Goal: Information Seeking & Learning: Learn about a topic

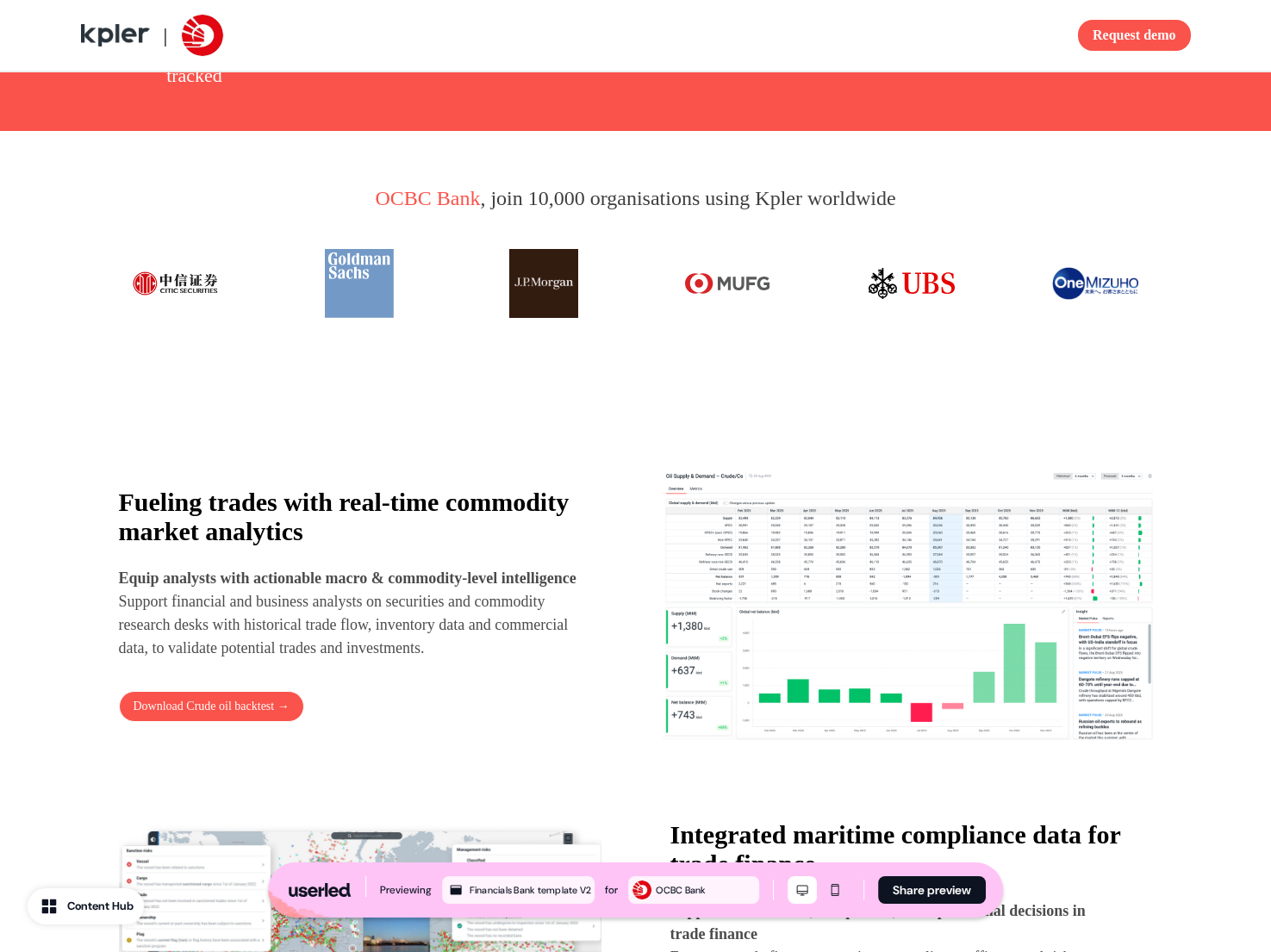
scroll to position [774, 0]
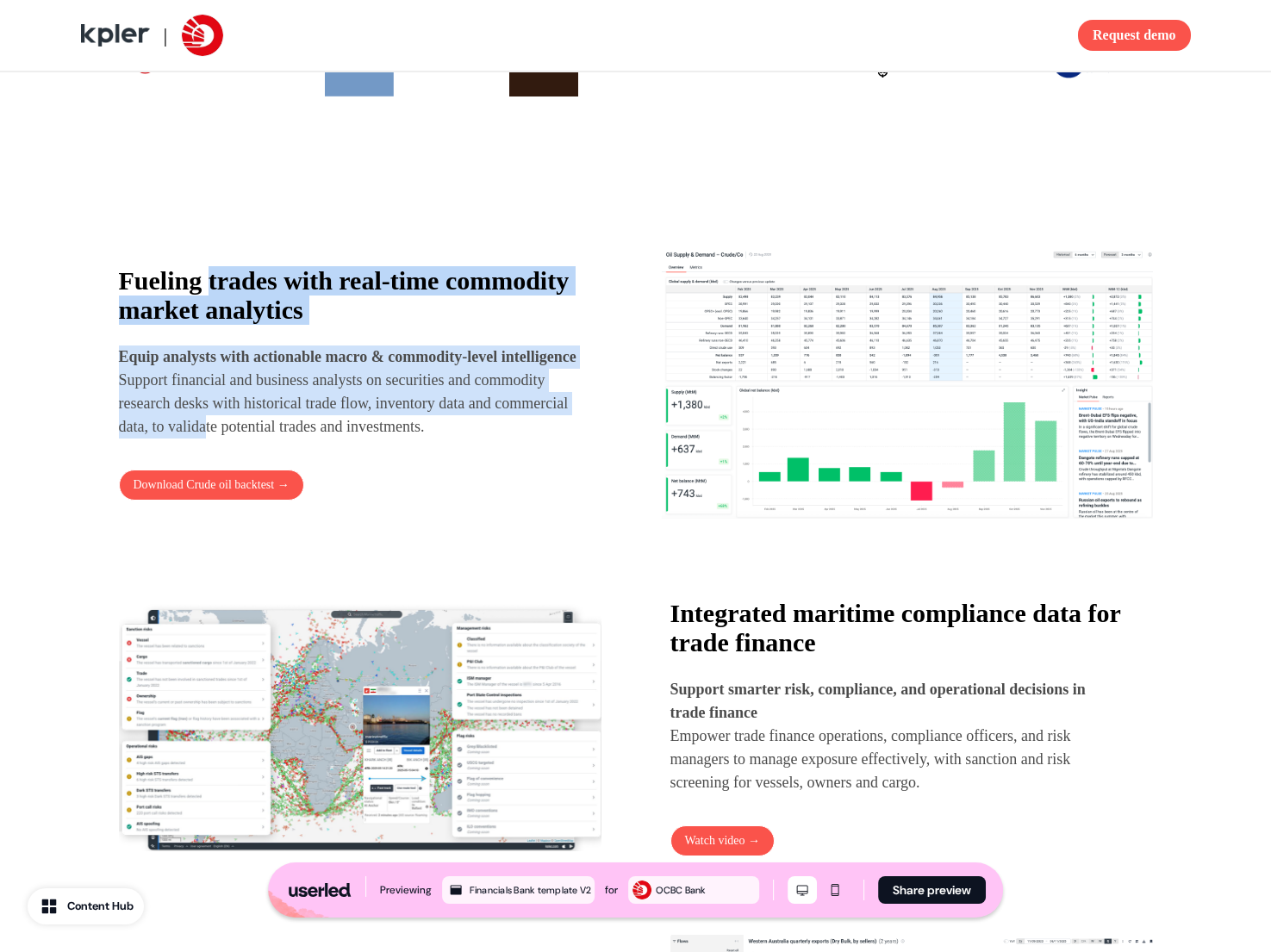
drag, startPoint x: 252, startPoint y: 320, endPoint x: 407, endPoint y: 457, distance: 206.9
click at [377, 437] on div "Fueling trades with real-time commodity market analytics Equip analysts with ac…" at bounding box center [349, 353] width 460 height 172
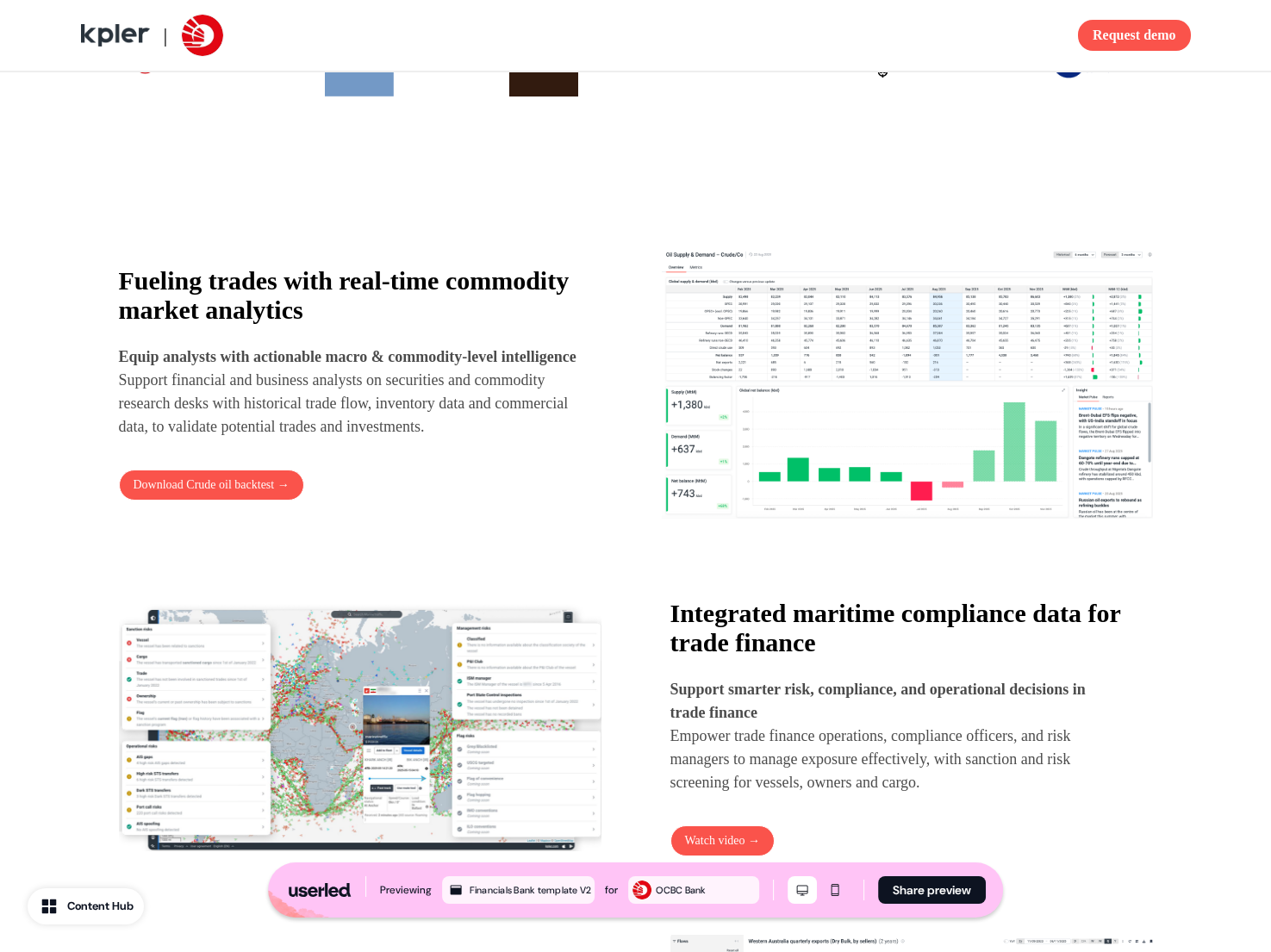
click at [407, 439] on p "Equip analysts with actionable macro & commodity-level intelligence Support fin…" at bounding box center [349, 392] width 460 height 93
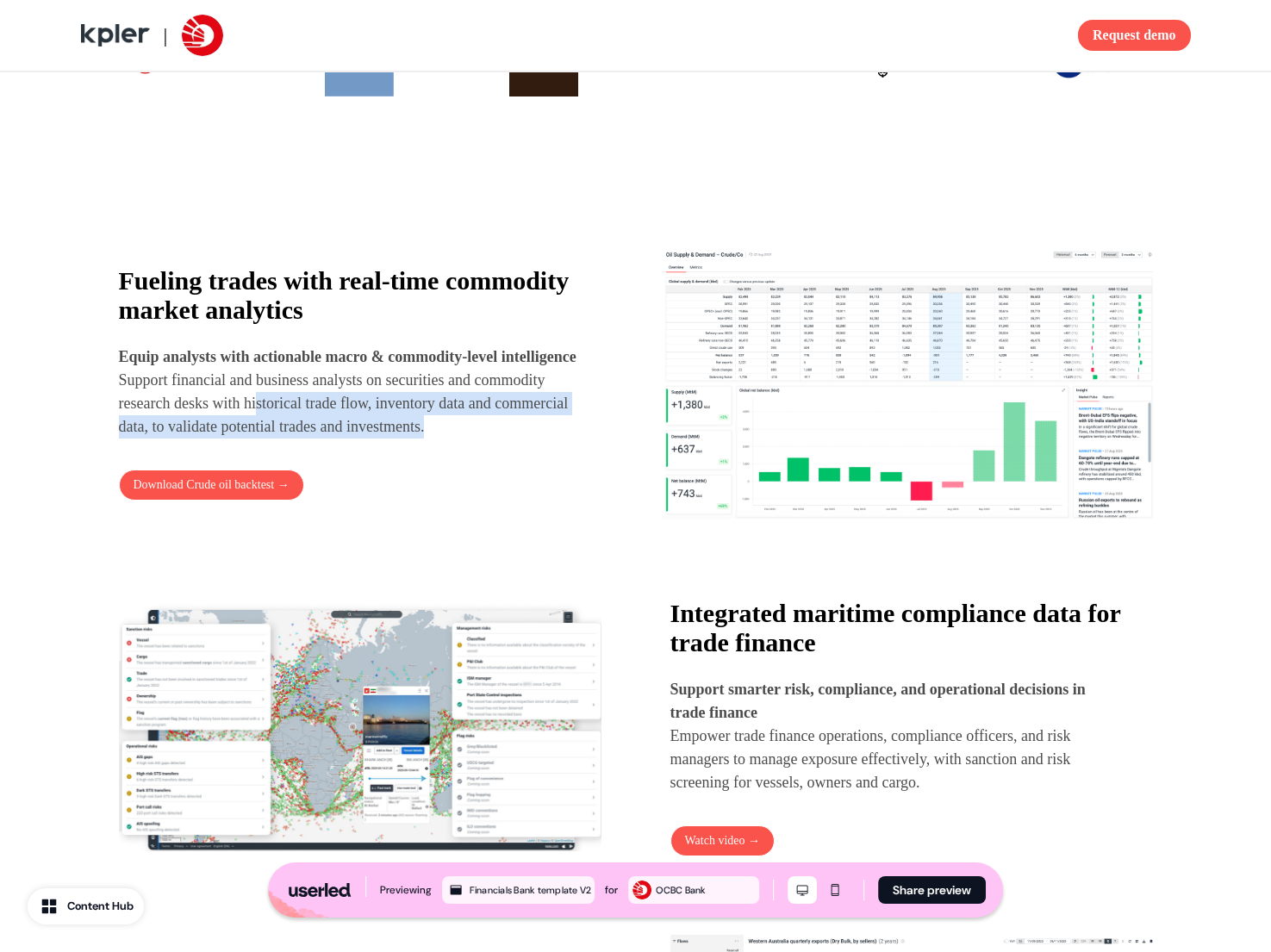
drag, startPoint x: 354, startPoint y: 417, endPoint x: 393, endPoint y: 455, distance: 54.5
click at [385, 439] on p "Equip analysts with actionable macro & commodity-level intelligence Support fin…" at bounding box center [349, 392] width 460 height 93
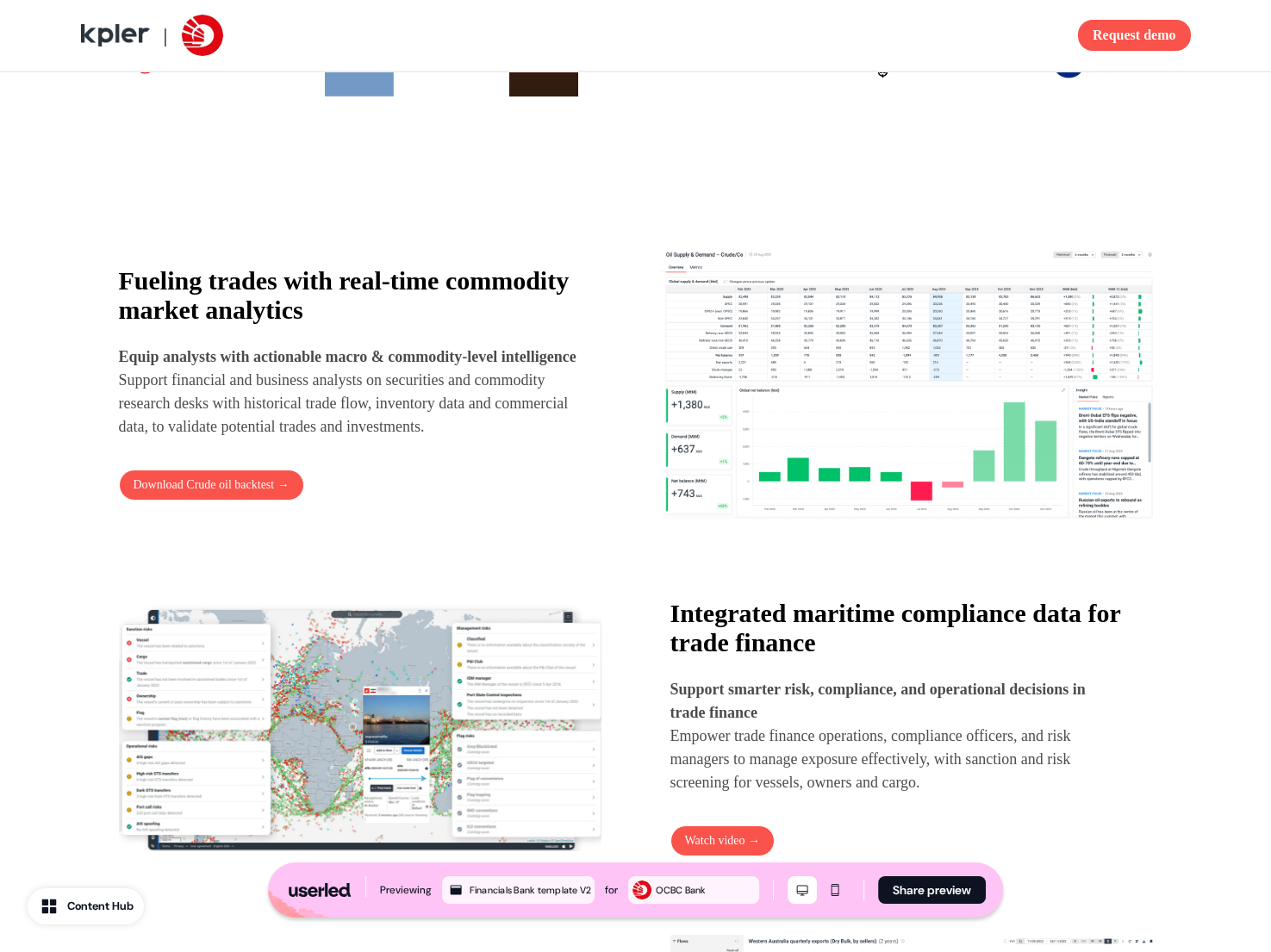
drag, startPoint x: 396, startPoint y: 455, endPoint x: 351, endPoint y: 407, distance: 65.8
click at [396, 439] on p "Equip analysts with actionable macro & commodity-level intelligence Support fin…" at bounding box center [349, 392] width 460 height 93
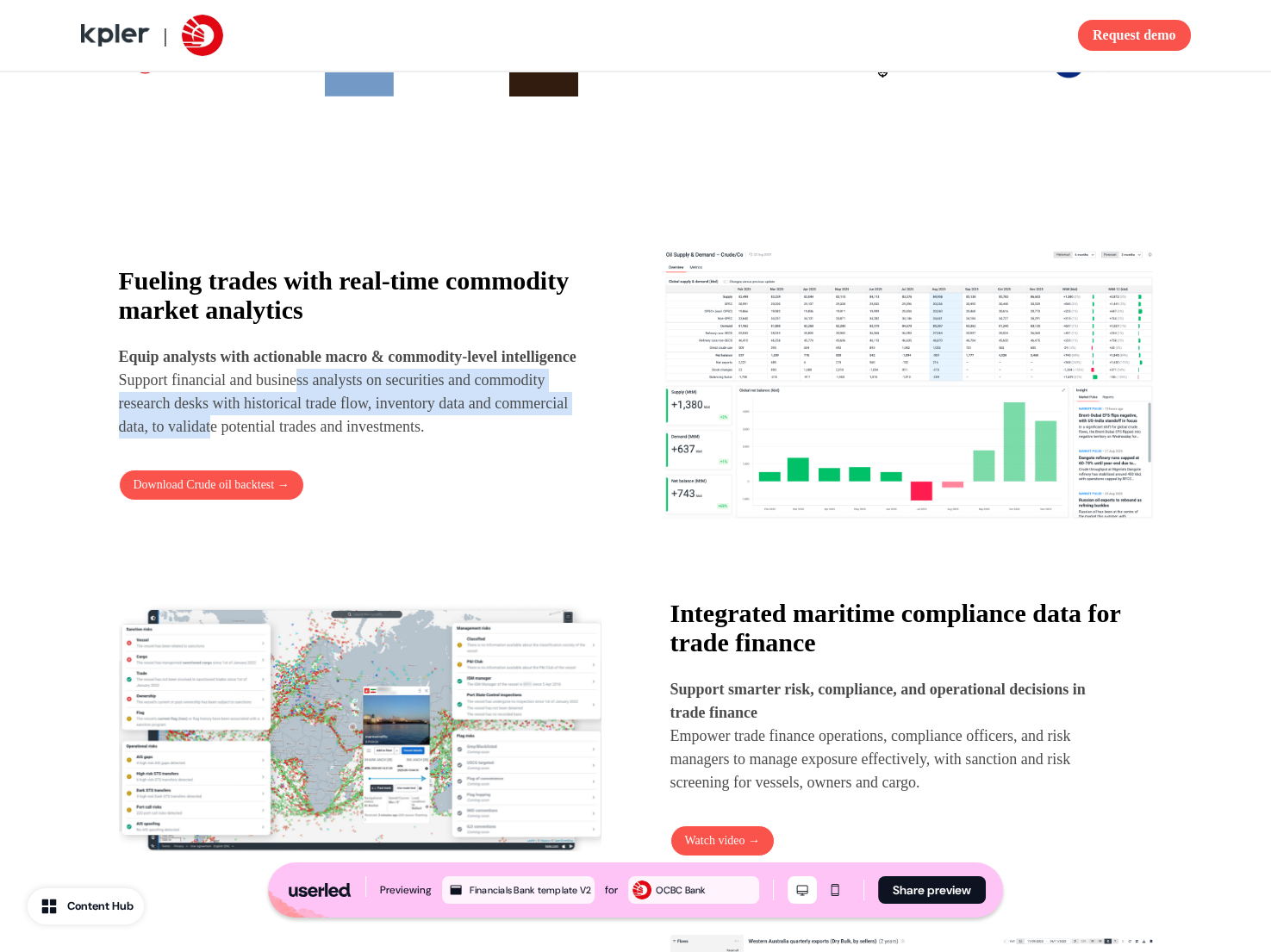
drag, startPoint x: 349, startPoint y: 427, endPoint x: 390, endPoint y: 441, distance: 43.3
click at [375, 439] on p "Equip analysts with actionable macro & commodity-level intelligence Support fin…" at bounding box center [349, 392] width 460 height 93
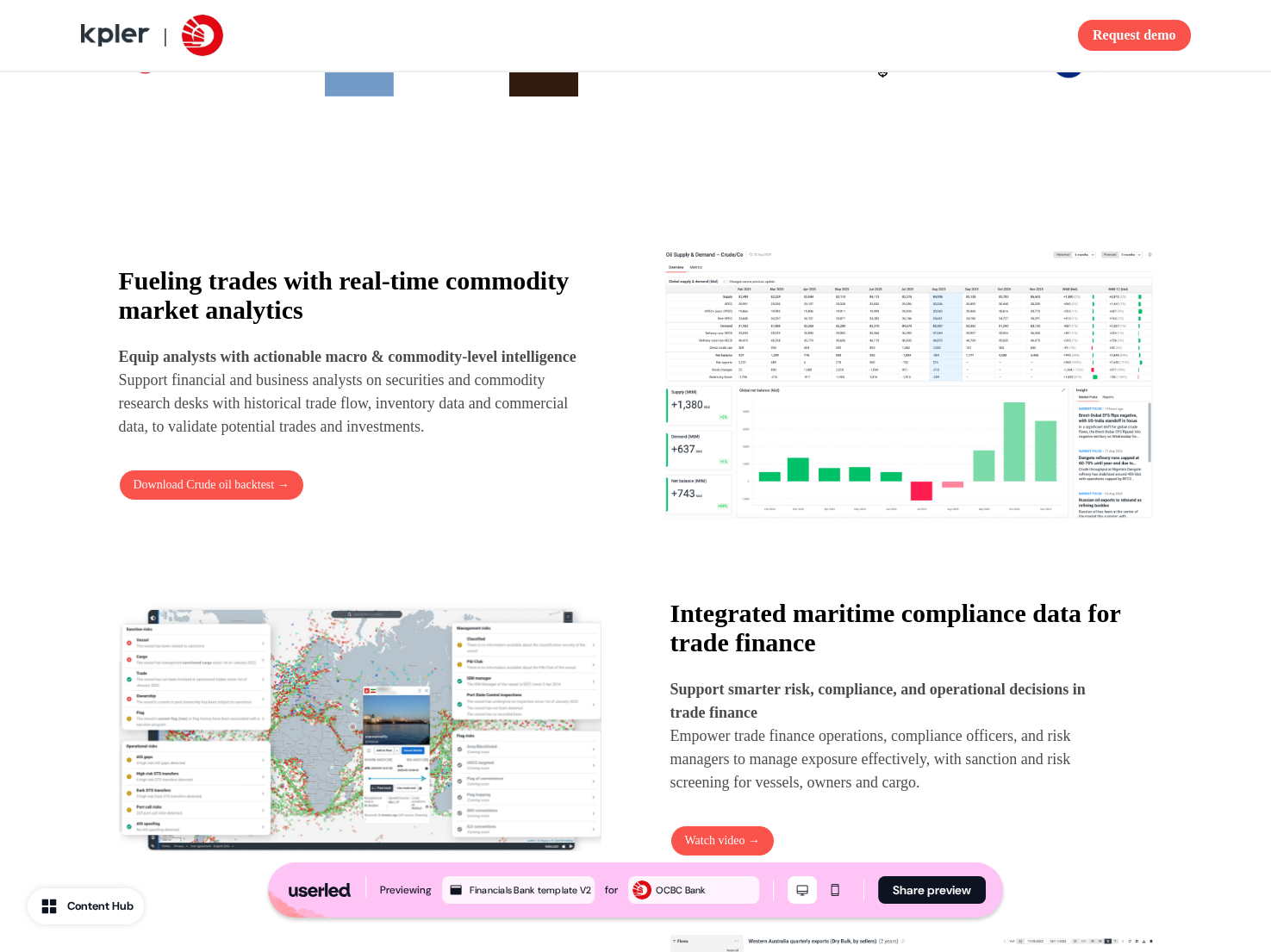
drag, startPoint x: 390, startPoint y: 441, endPoint x: 363, endPoint y: 413, distance: 38.9
click at [390, 439] on p "Equip analysts with actionable macro & commodity-level intelligence Support fin…" at bounding box center [349, 392] width 460 height 93
drag, startPoint x: 363, startPoint y: 413, endPoint x: 417, endPoint y: 447, distance: 63.8
click at [408, 439] on p "Equip analysts with actionable macro & commodity-level intelligence Support fin…" at bounding box center [349, 392] width 460 height 93
click at [418, 439] on p "Equip analysts with actionable macro & commodity-level intelligence Support fin…" at bounding box center [349, 392] width 460 height 93
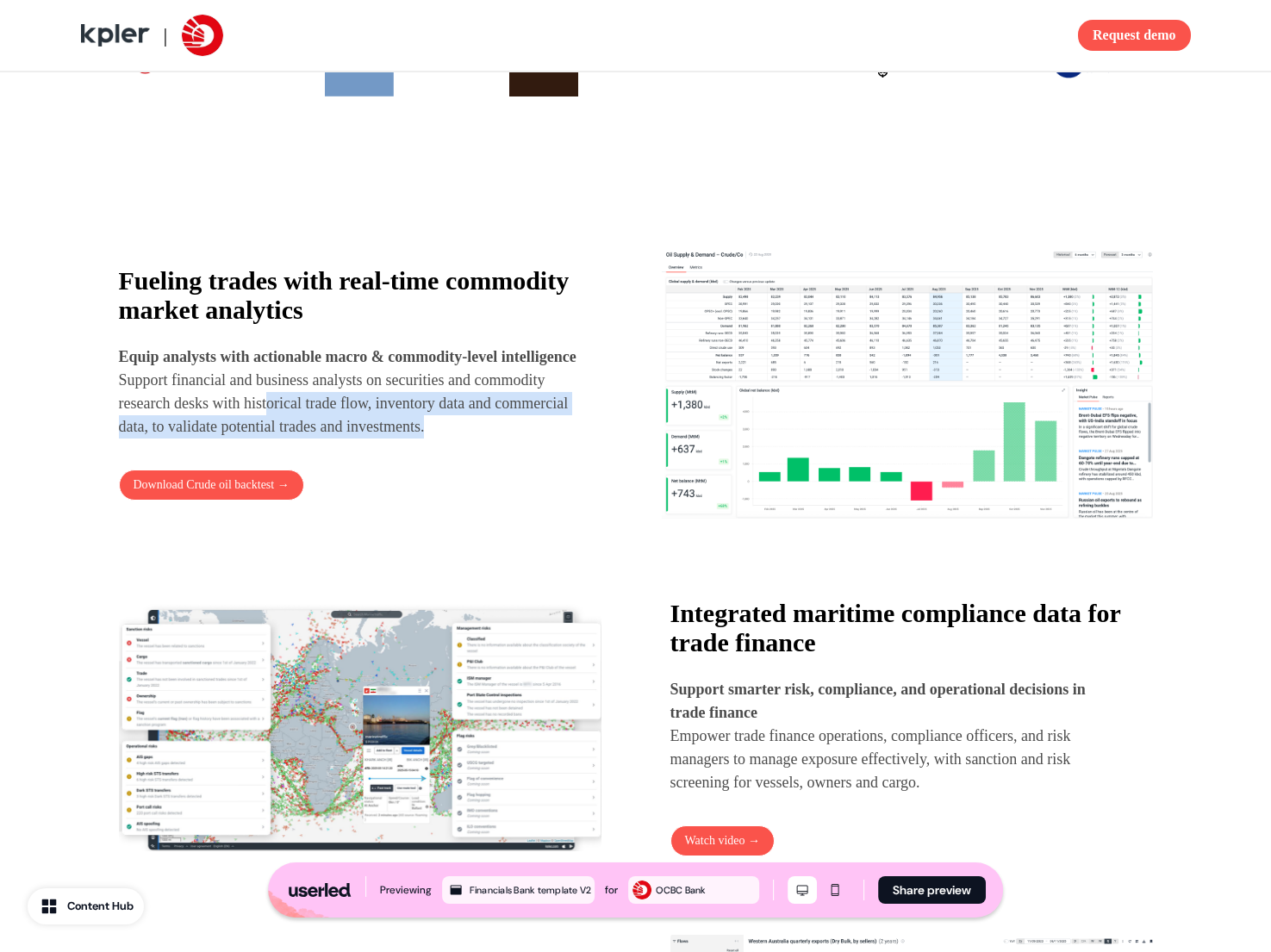
drag, startPoint x: 362, startPoint y: 404, endPoint x: 451, endPoint y: 453, distance: 101.6
click at [436, 439] on p "Equip analysts with actionable macro & commodity-level intelligence Support fin…" at bounding box center [349, 392] width 460 height 93
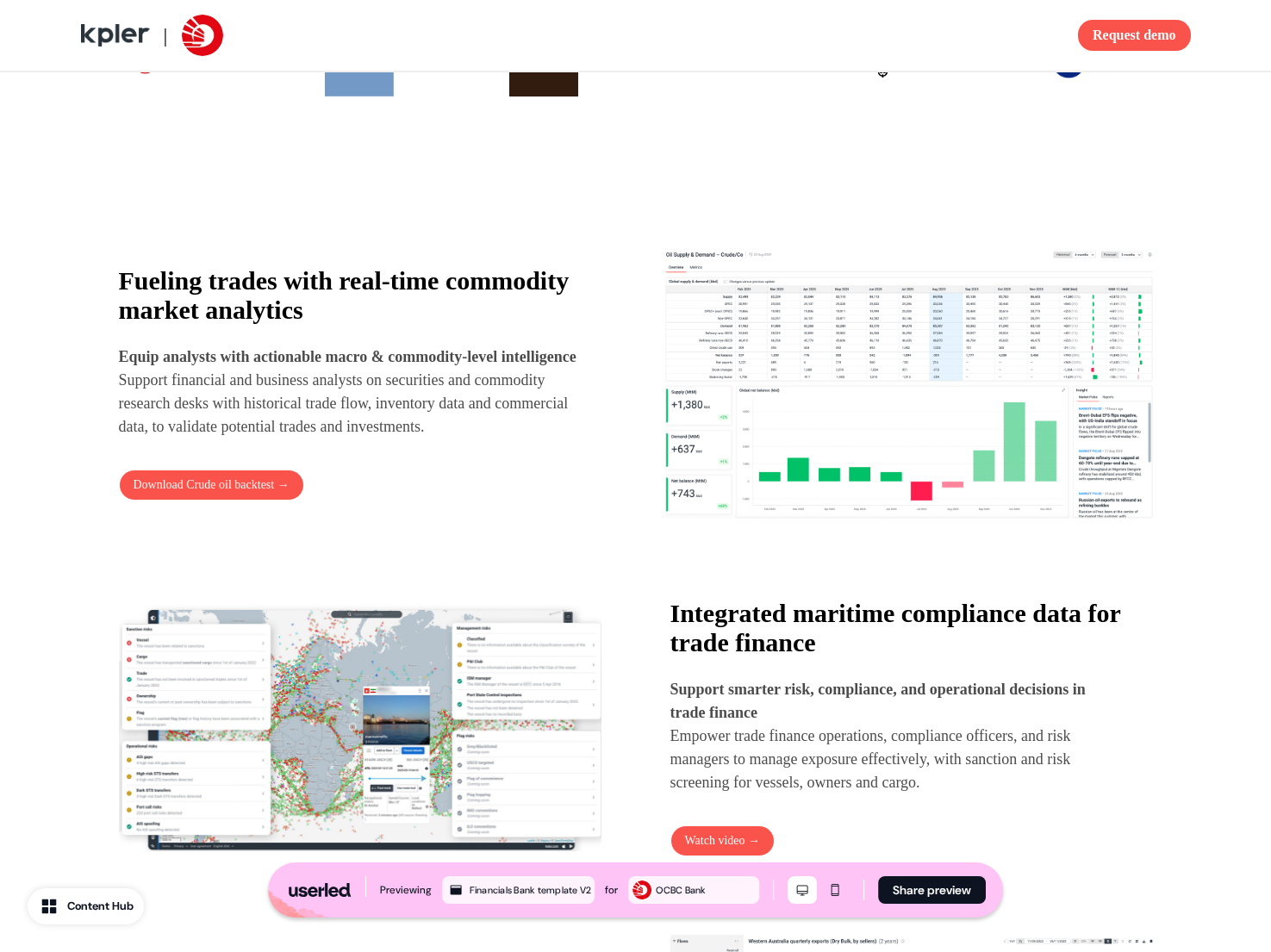
drag, startPoint x: 451, startPoint y: 453, endPoint x: 368, endPoint y: 402, distance: 97.4
click at [451, 439] on p "Equip analysts with actionable macro & commodity-level intelligence Support fin…" at bounding box center [349, 392] width 460 height 93
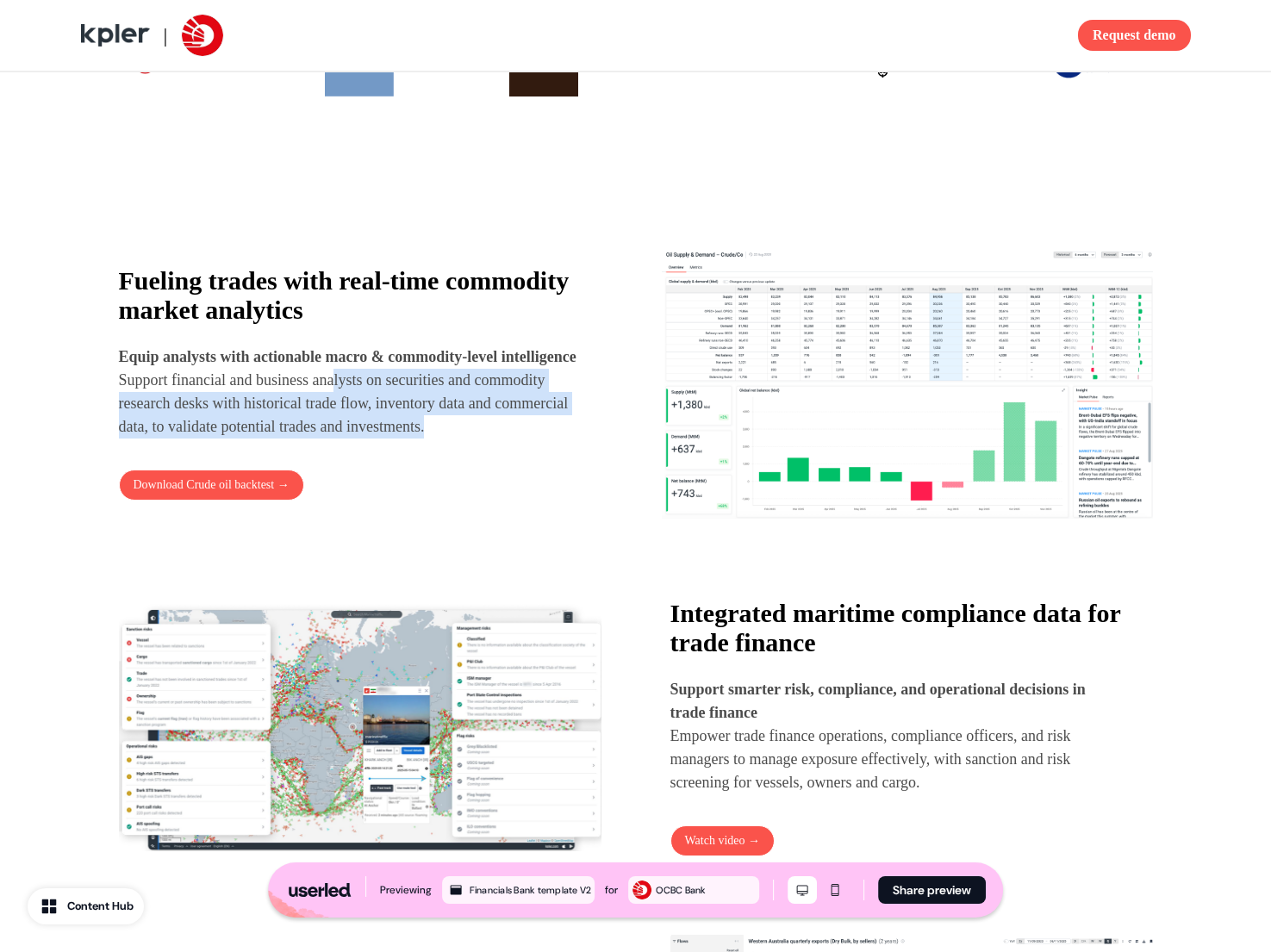
drag, startPoint x: 389, startPoint y: 438, endPoint x: 412, endPoint y: 440, distance: 23.1
click at [417, 439] on p "Equip analysts with actionable macro & commodity-level intelligence Support fin…" at bounding box center [349, 392] width 460 height 93
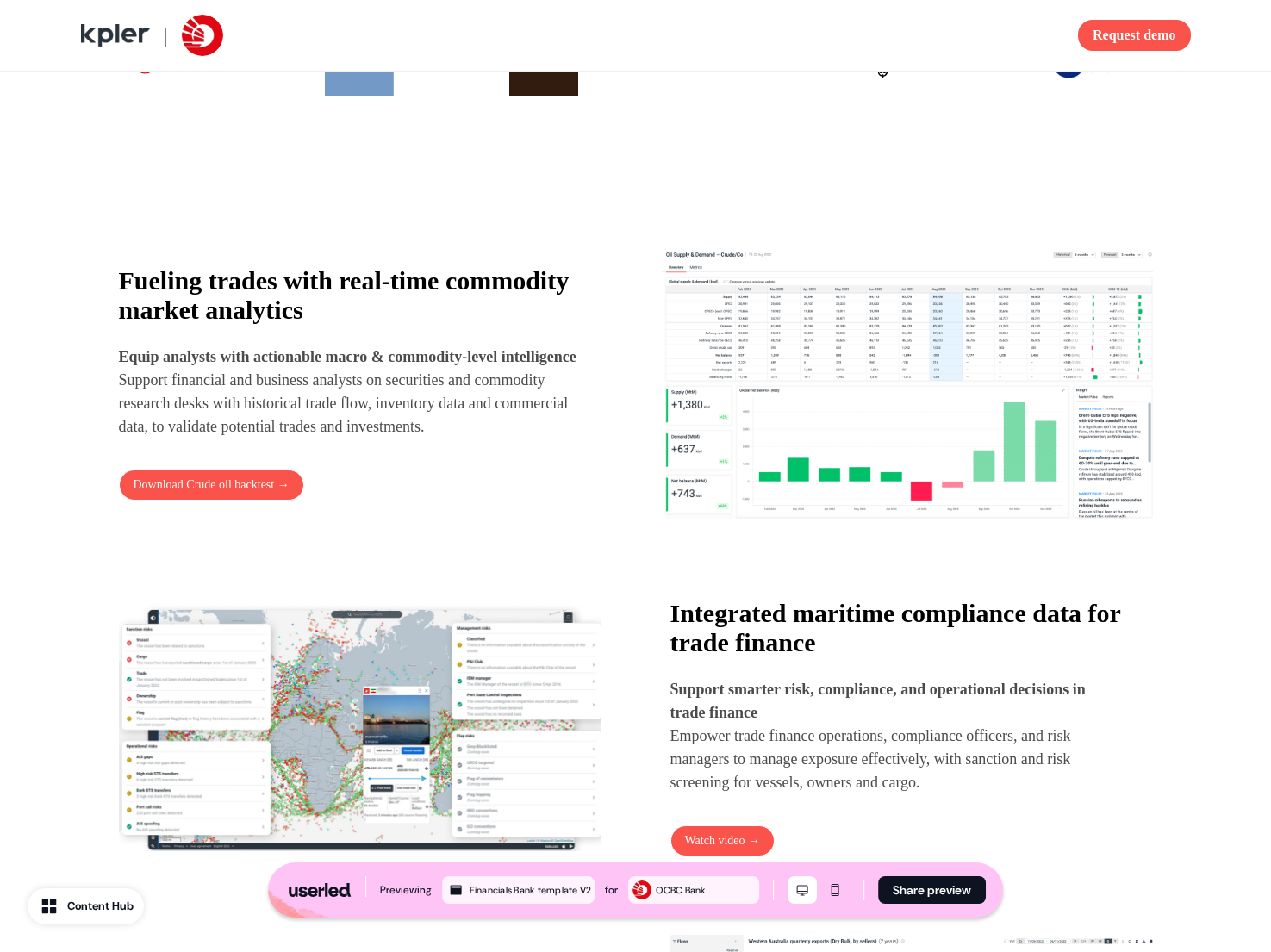
drag, startPoint x: 412, startPoint y: 440, endPoint x: 380, endPoint y: 419, distance: 38.3
click at [412, 439] on p "Equip analysts with actionable macro & commodity-level intelligence Support fin…" at bounding box center [349, 392] width 460 height 93
drag, startPoint x: 362, startPoint y: 413, endPoint x: 411, endPoint y: 443, distance: 57.5
click at [407, 439] on p "Equip analysts with actionable macro & commodity-level intelligence Support fin…" at bounding box center [349, 392] width 460 height 93
drag, startPoint x: 410, startPoint y: 443, endPoint x: 393, endPoint y: 424, distance: 25.5
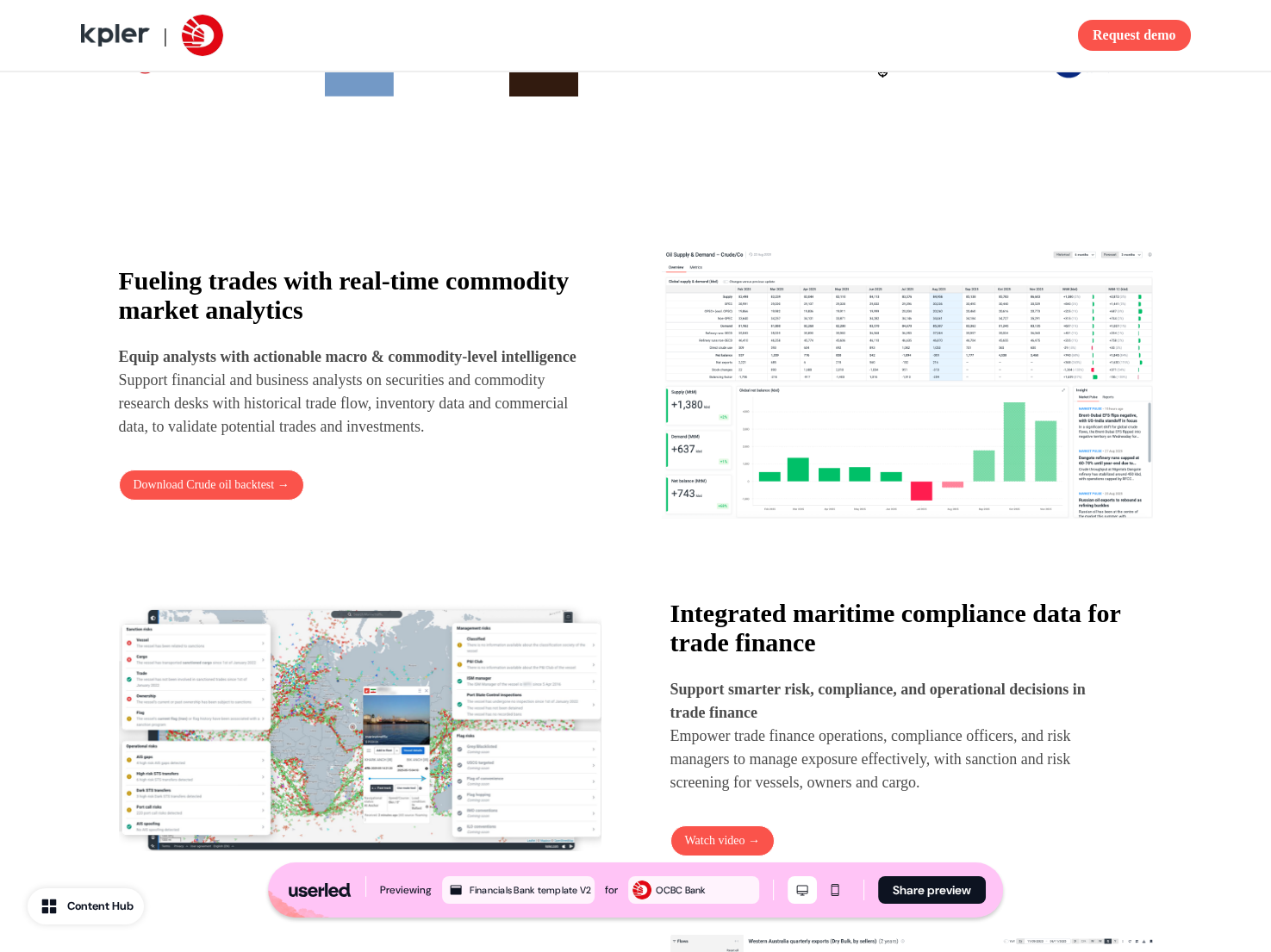
click at [409, 439] on p "Equip analysts with actionable macro & commodity-level intelligence Support fin…" at bounding box center [349, 392] width 460 height 93
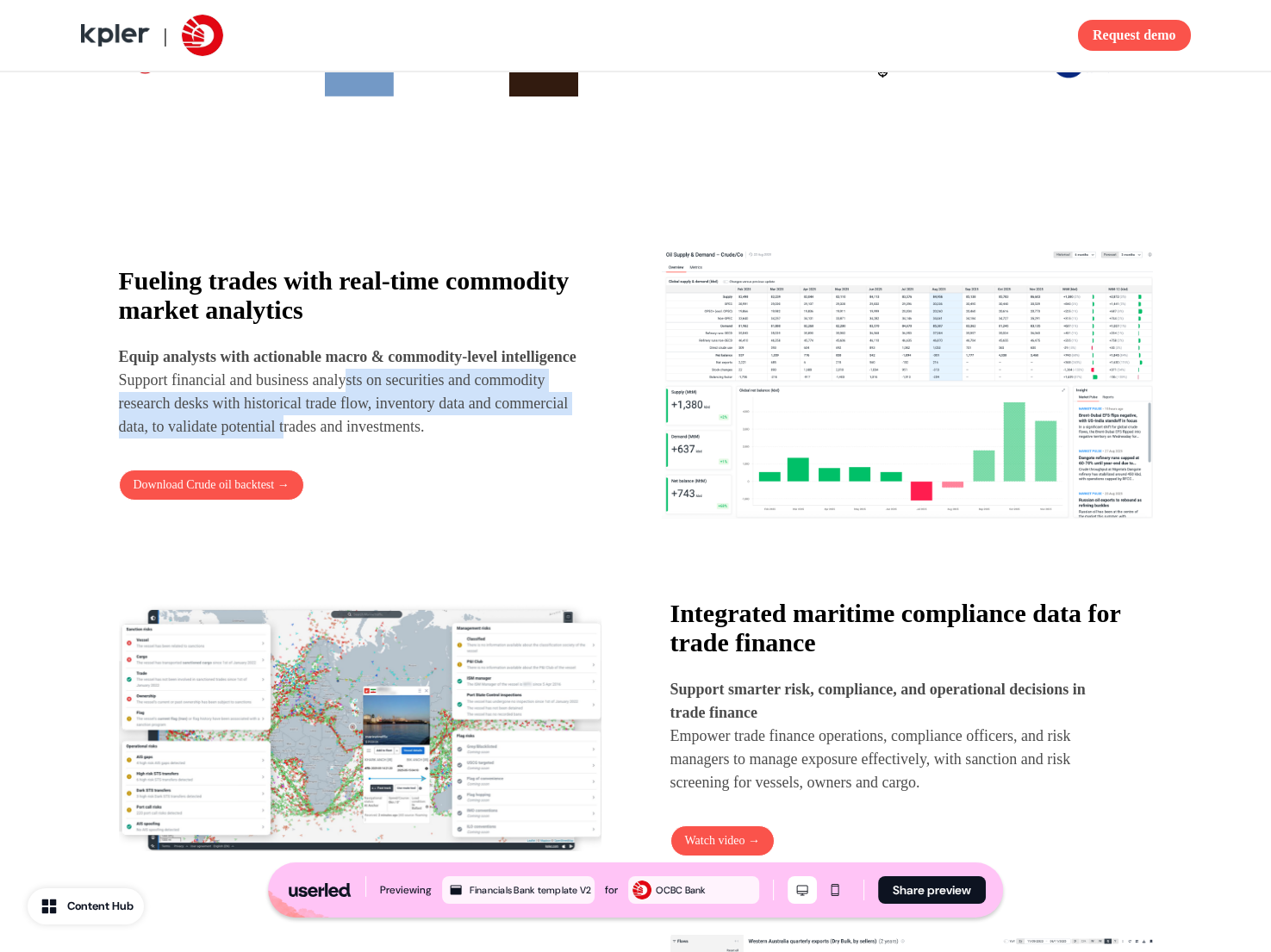
drag, startPoint x: 369, startPoint y: 394, endPoint x: 465, endPoint y: 444, distance: 108.2
click at [454, 439] on p "Equip analysts with actionable macro & commodity-level intelligence Support fin…" at bounding box center [349, 392] width 460 height 93
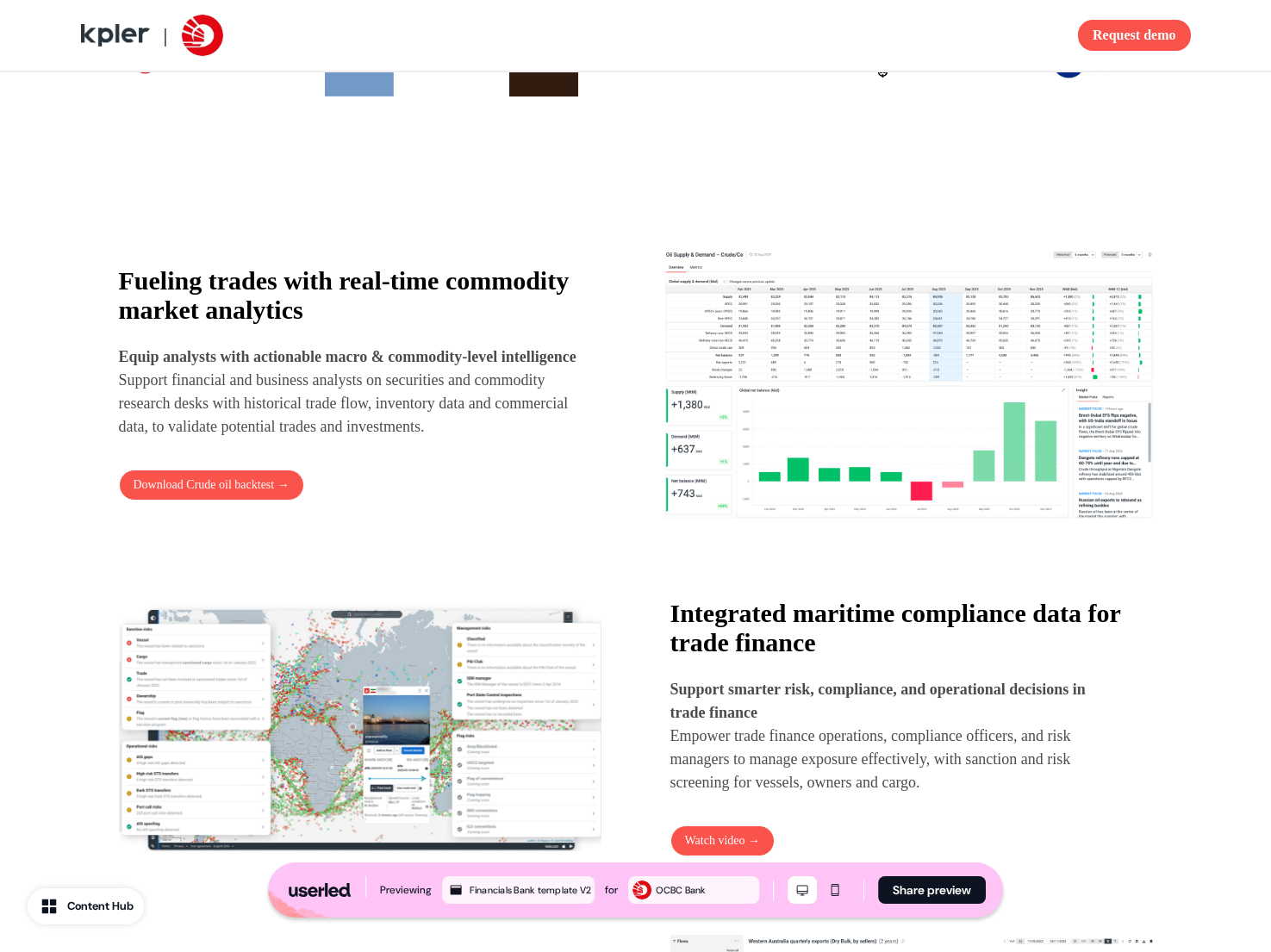
click at [465, 439] on p "Equip analysts with actionable macro & commodity-level intelligence Support fin…" at bounding box center [349, 392] width 460 height 93
drag, startPoint x: 250, startPoint y: 331, endPoint x: 382, endPoint y: 378, distance: 140.1
click at [363, 376] on p "Equip analysts with actionable macro & commodity-level intelligence Support fin…" at bounding box center [349, 392] width 460 height 93
click at [384, 378] on p "Equip analysts with actionable macro & commodity-level intelligence Support fin…" at bounding box center [349, 392] width 460 height 93
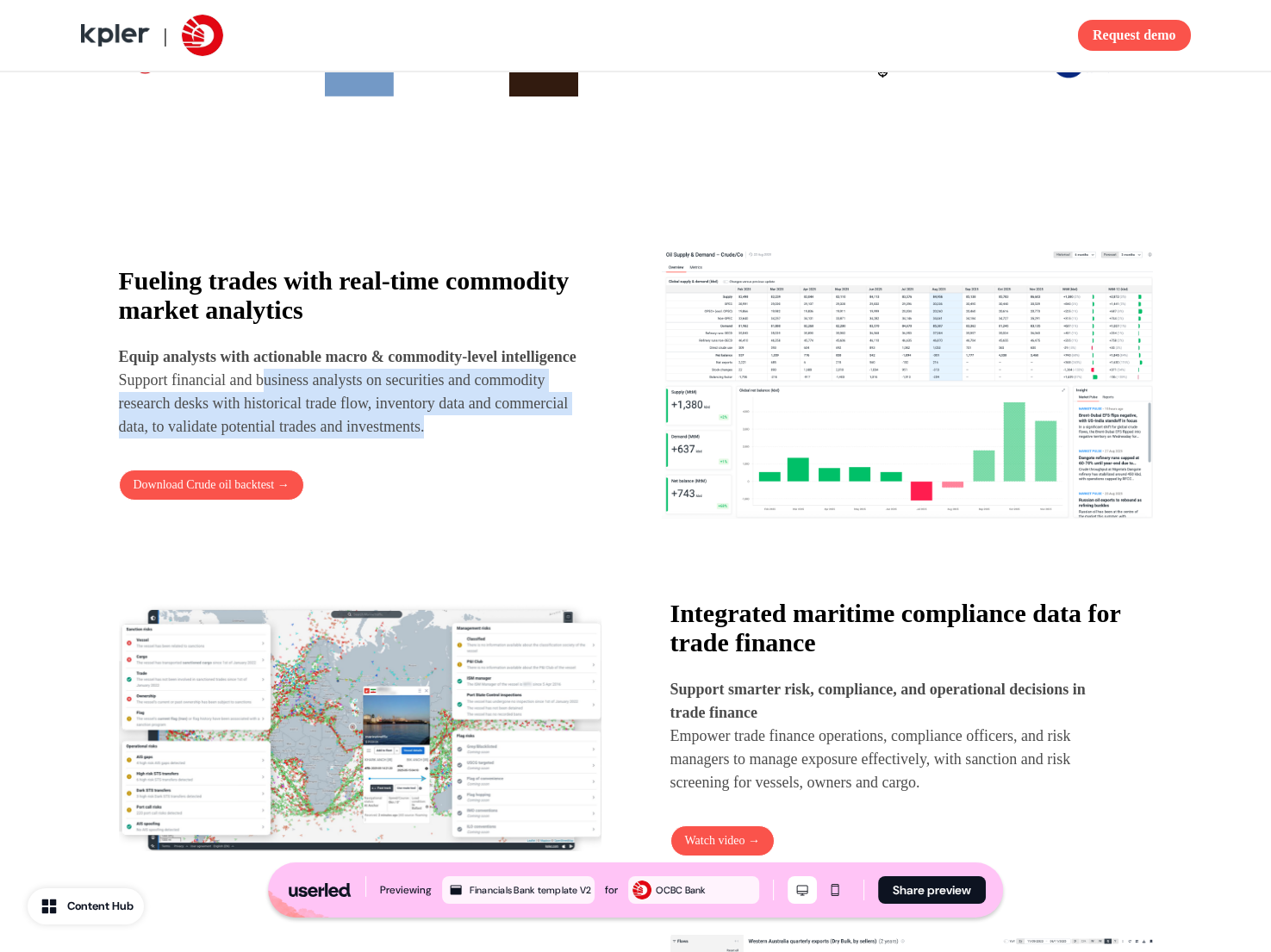
drag, startPoint x: 296, startPoint y: 393, endPoint x: 484, endPoint y: 459, distance: 199.2
click at [484, 439] on p "Equip analysts with actionable macro & commodity-level intelligence Support fin…" at bounding box center [349, 392] width 460 height 93
click at [356, 429] on p "Equip analysts with actionable macro & commodity-level intelligence Support fin…" at bounding box center [349, 392] width 460 height 93
drag, startPoint x: 361, startPoint y: 410, endPoint x: 433, endPoint y: 459, distance: 87.1
click at [433, 439] on p "Equip analysts with actionable macro & commodity-level intelligence Support fin…" at bounding box center [349, 392] width 460 height 93
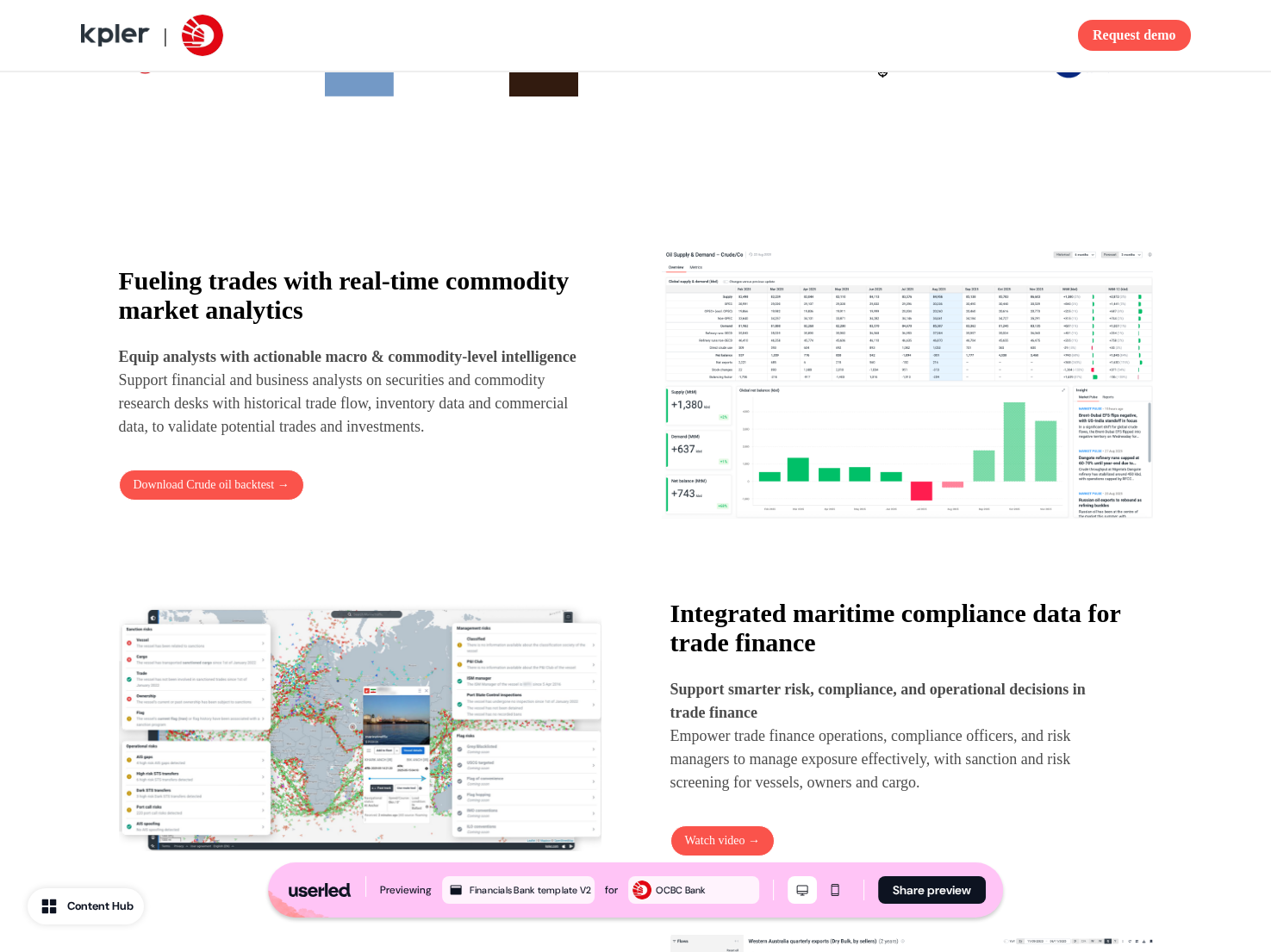
click at [433, 439] on p "Equip analysts with actionable macro & commodity-level intelligence Support fin…" at bounding box center [349, 392] width 460 height 93
drag, startPoint x: 400, startPoint y: 427, endPoint x: 440, endPoint y: 449, distance: 45.7
click at [439, 439] on p "Equip analysts with actionable macro & commodity-level intelligence Support fin…" at bounding box center [349, 392] width 460 height 93
click at [442, 439] on p "Equip analysts with actionable macro & commodity-level intelligence Support fin…" at bounding box center [349, 392] width 460 height 93
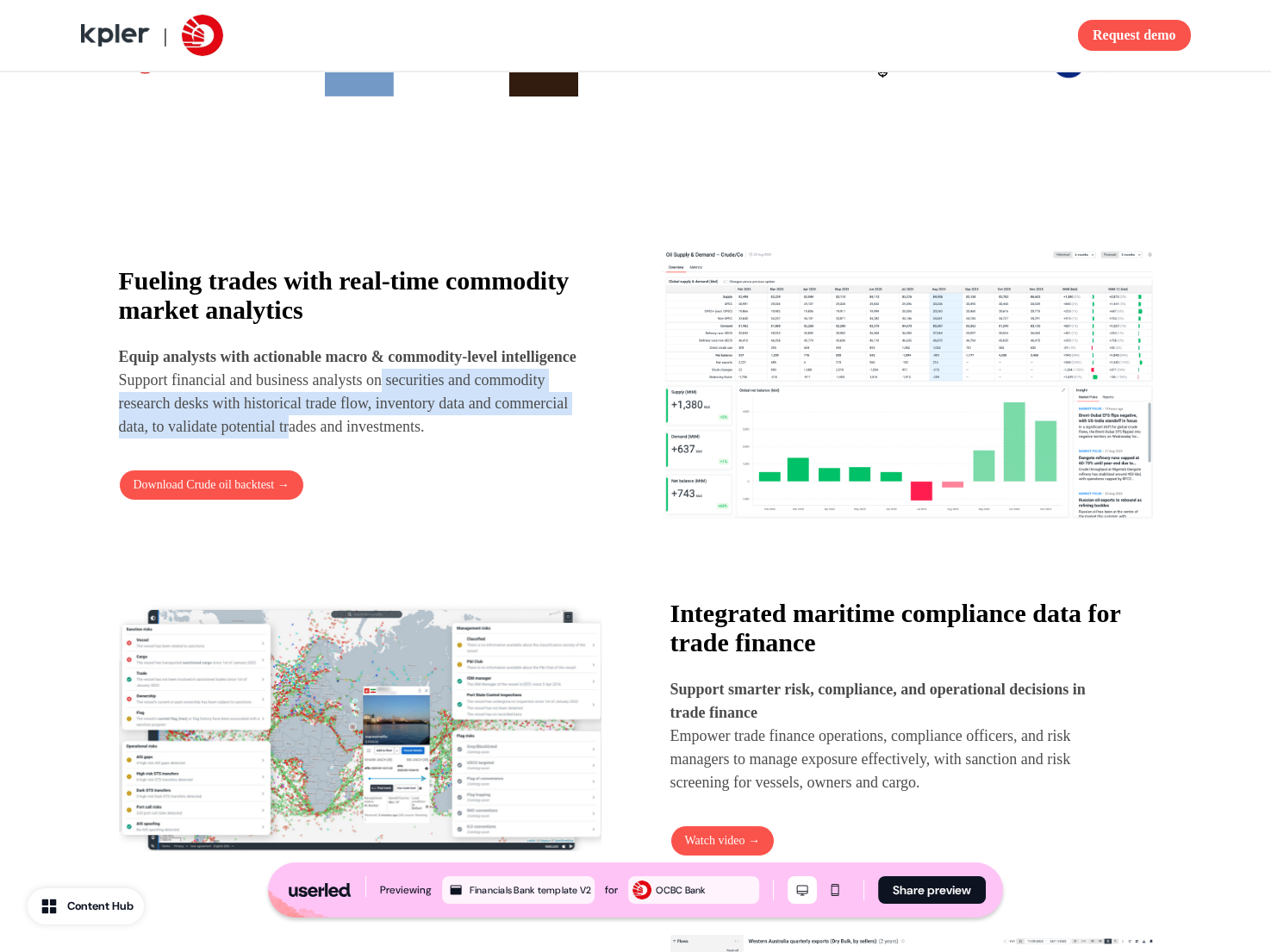
drag, startPoint x: 413, startPoint y: 402, endPoint x: 462, endPoint y: 437, distance: 60.2
click at [461, 436] on p "Equip analysts with actionable macro & commodity-level intelligence Support fin…" at bounding box center [349, 392] width 460 height 93
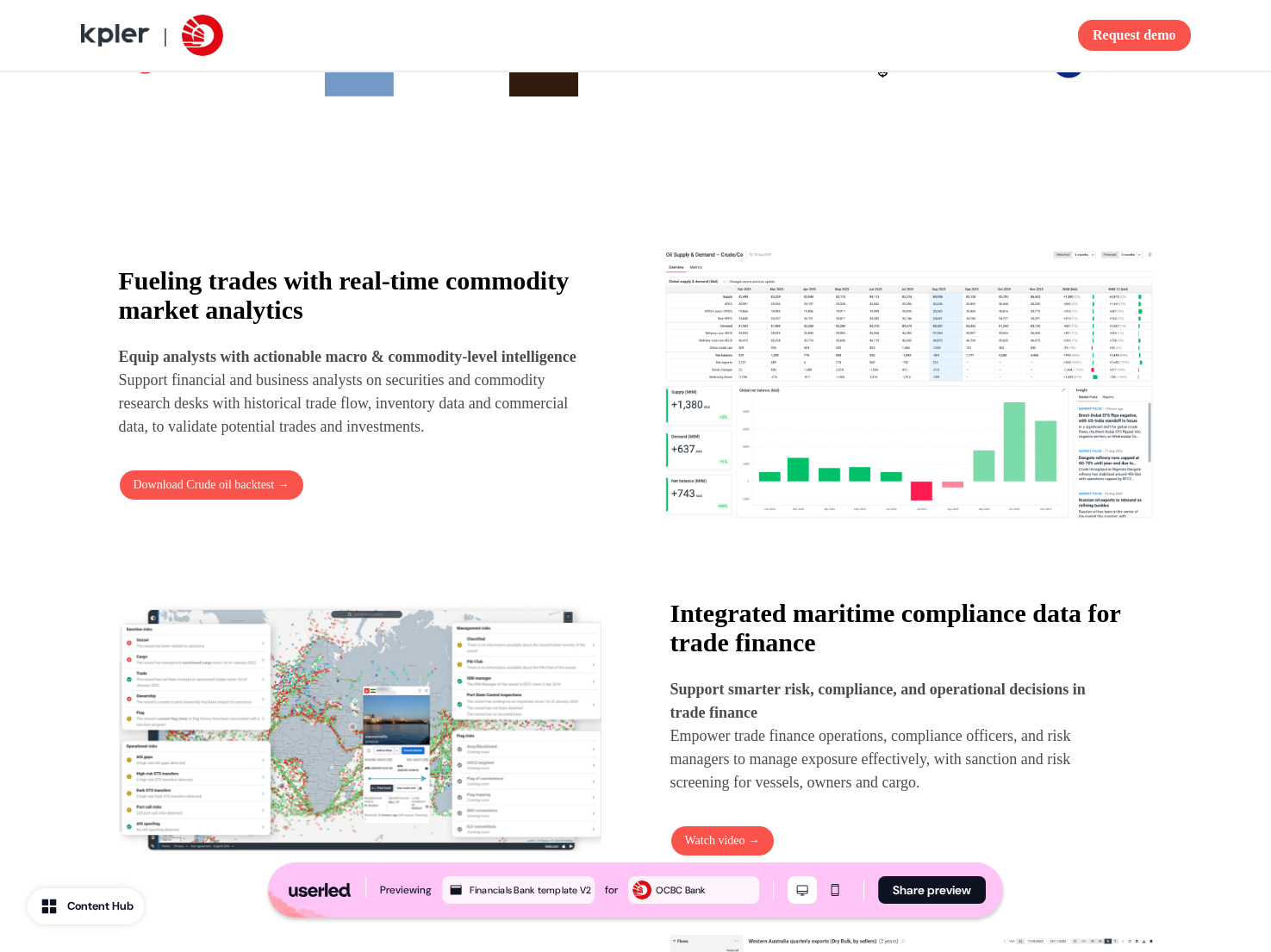
click at [462, 437] on p "Equip analysts with actionable macro & commodity-level intelligence Support fin…" at bounding box center [349, 392] width 460 height 93
drag, startPoint x: 315, startPoint y: 454, endPoint x: 311, endPoint y: 434, distance: 20.4
click at [306, 435] on p "Equip analysts with actionable macro & commodity-level intelligence Support fin…" at bounding box center [349, 392] width 460 height 93
copy p "to validate potential trades and investments."
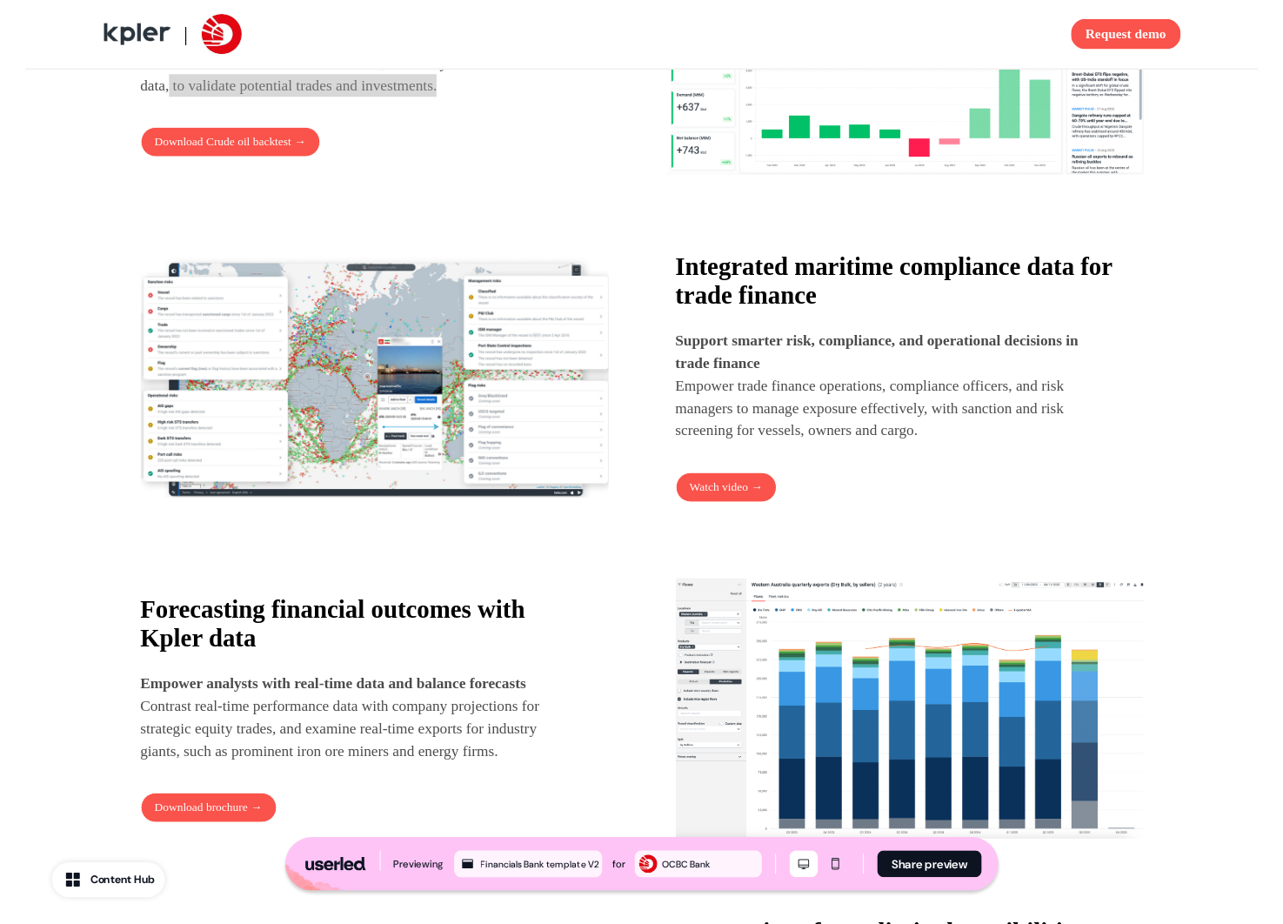
scroll to position [1137, 0]
